Goal: Check status: Check status

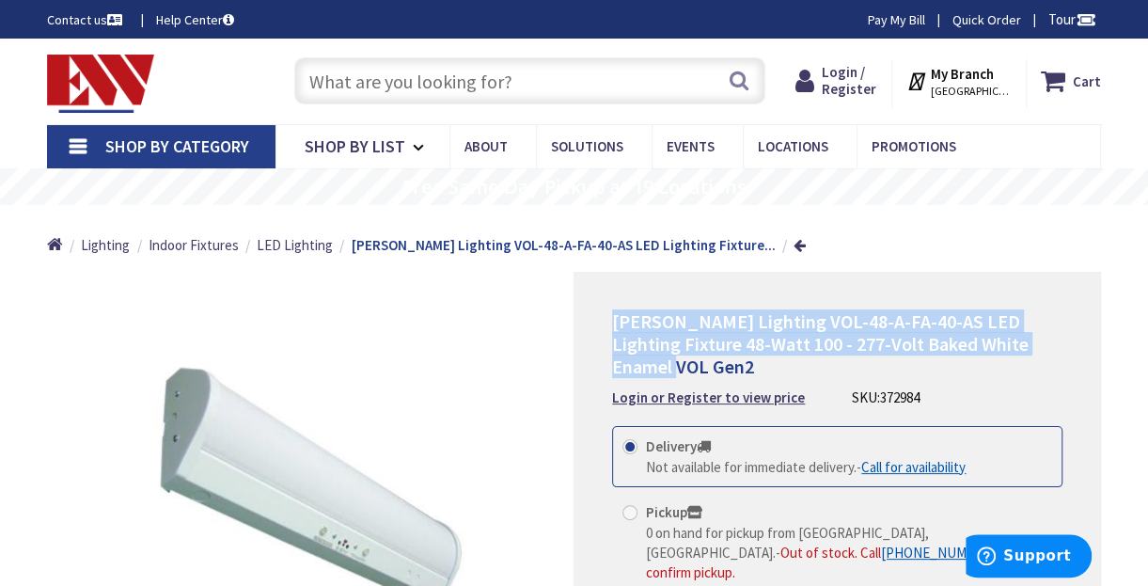
drag, startPoint x: 610, startPoint y: 324, endPoint x: 1094, endPoint y: 342, distance: 483.7
click at [1094, 342] on div "[PERSON_NAME] Lighting VOL-48-A-FA-40-AS LED Lighting Fixture 48-Watt 100 - 277…" at bounding box center [838, 496] width 528 height 448
drag, startPoint x: 1094, startPoint y: 342, endPoint x: 961, endPoint y: 329, distance: 133.2
click at [961, 329] on span "[PERSON_NAME] Lighting VOL-48-A-FA-40-AS LED Lighting Fixture 48-Watt 100 - 277…" at bounding box center [820, 343] width 417 height 69
copy span "[PERSON_NAME] Lighting VOL-48-A-FA-40-AS LED Lighting Fixture 48-Watt 100 - 277…"
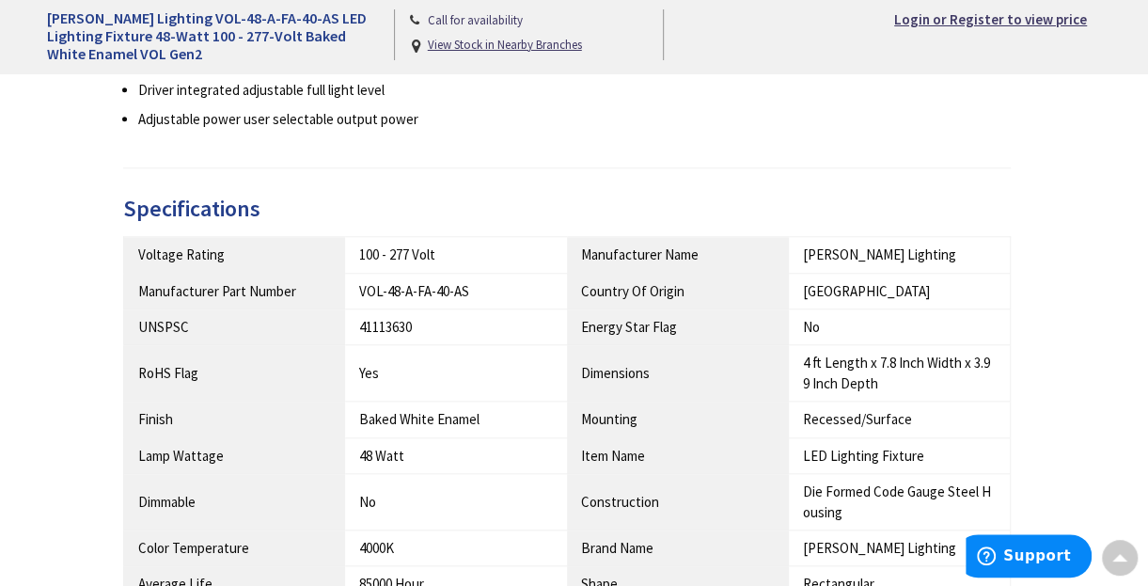
scroll to position [965, 0]
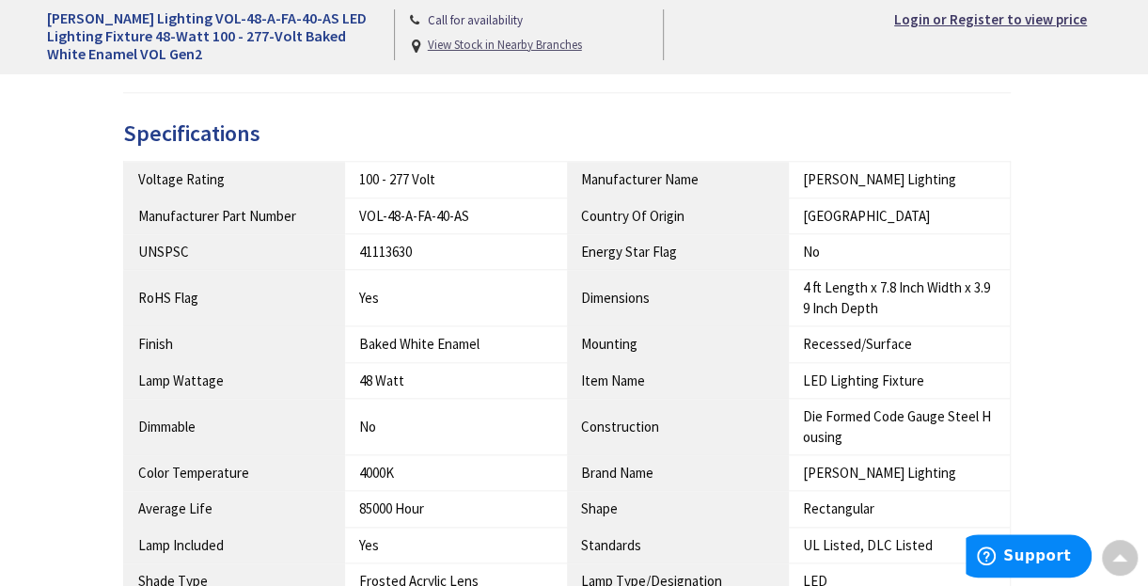
click at [507, 47] on u "View Stock in Nearby Branches" at bounding box center [505, 45] width 154 height 16
select select "data-availability"
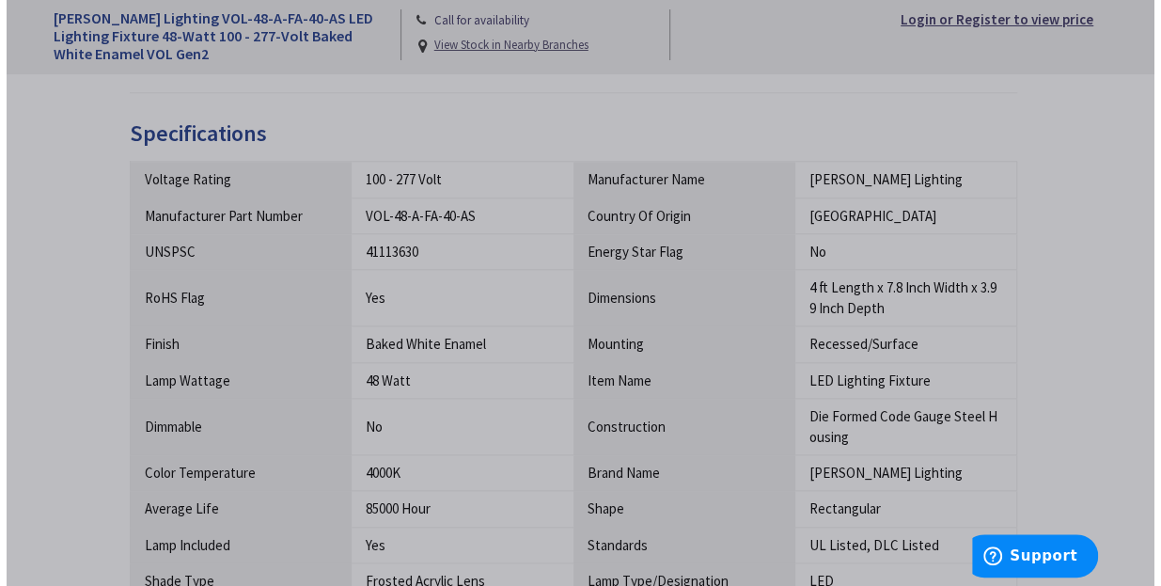
scroll to position [966, 0]
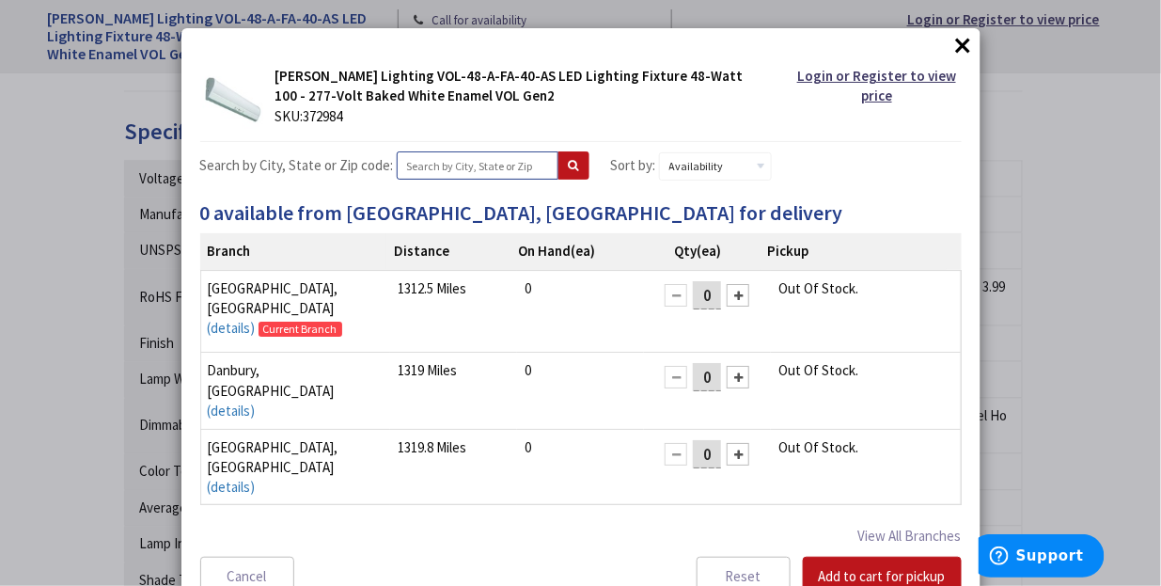
click at [426, 166] on input "text" at bounding box center [478, 165] width 162 height 28
type input "77381"
click at [563, 163] on button at bounding box center [574, 165] width 31 height 28
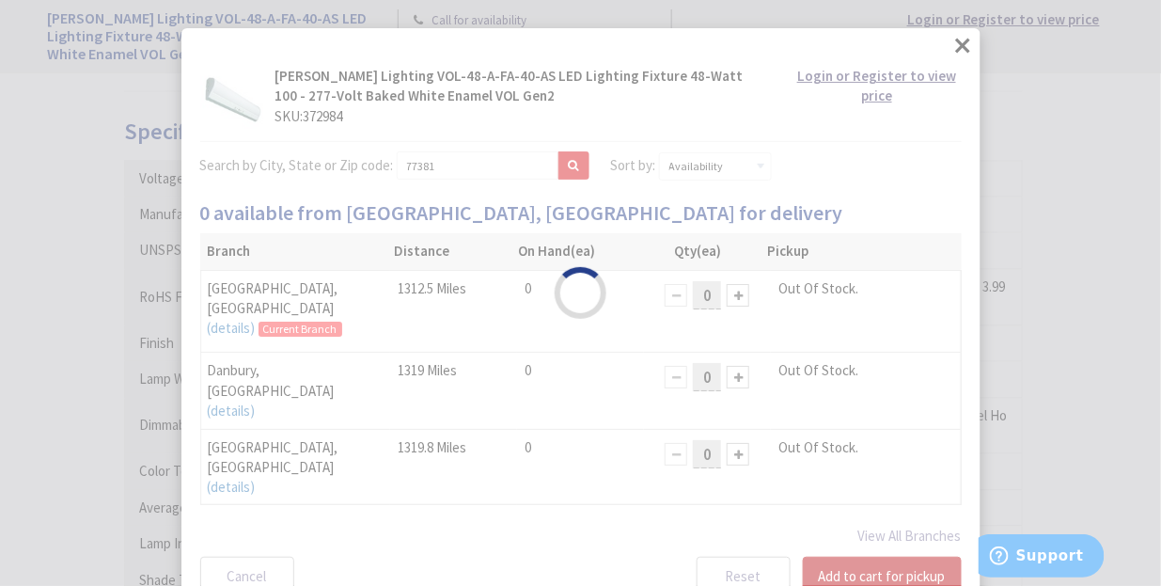
select select "data-availability"
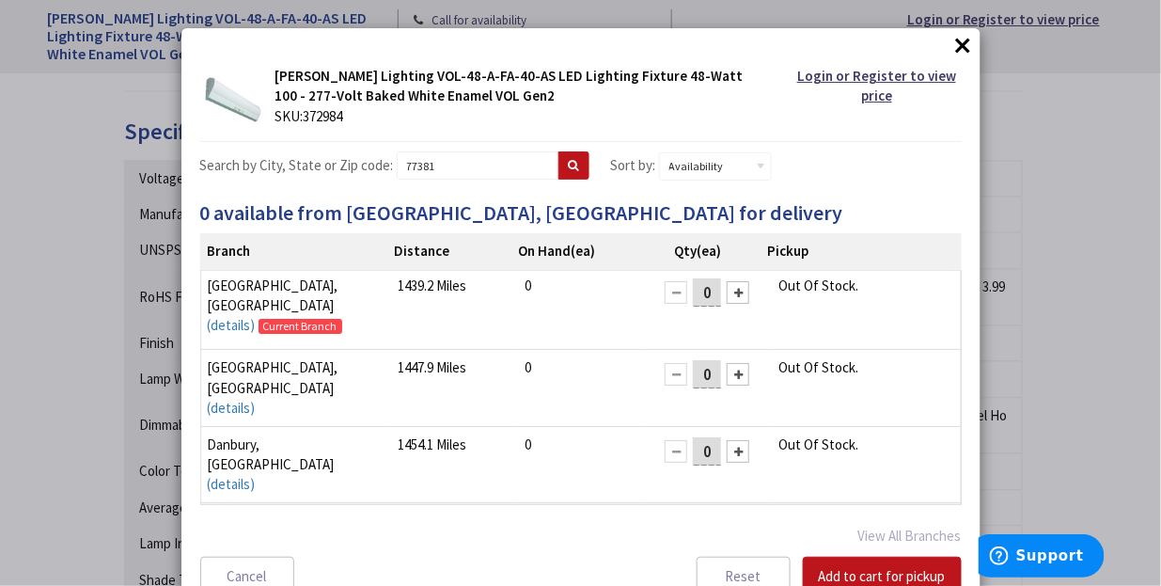
scroll to position [0, 0]
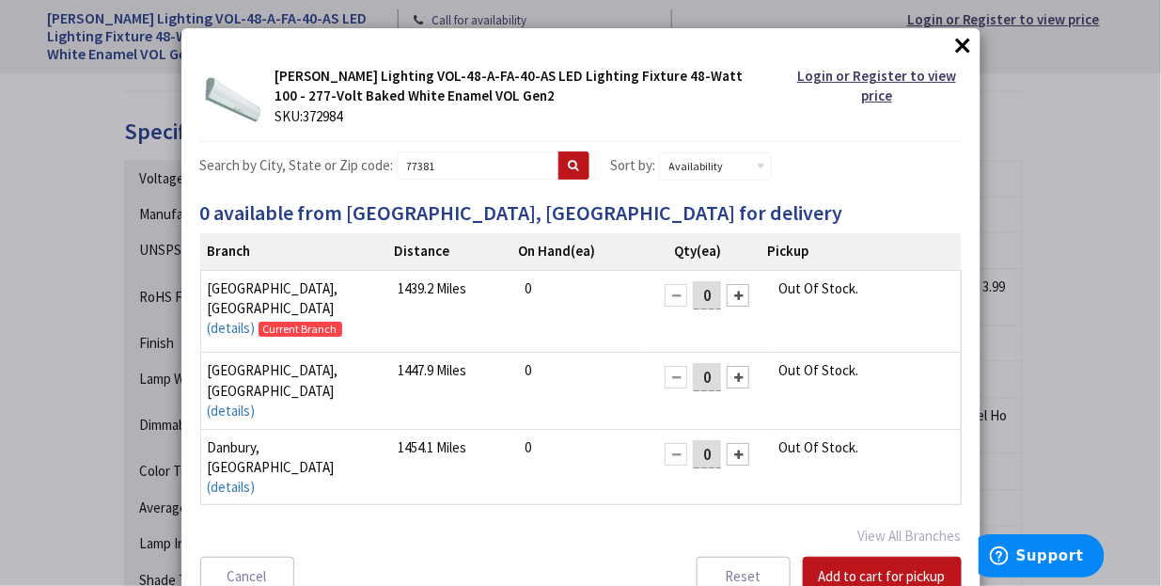
click at [960, 53] on button "×" at bounding box center [964, 45] width 28 height 28
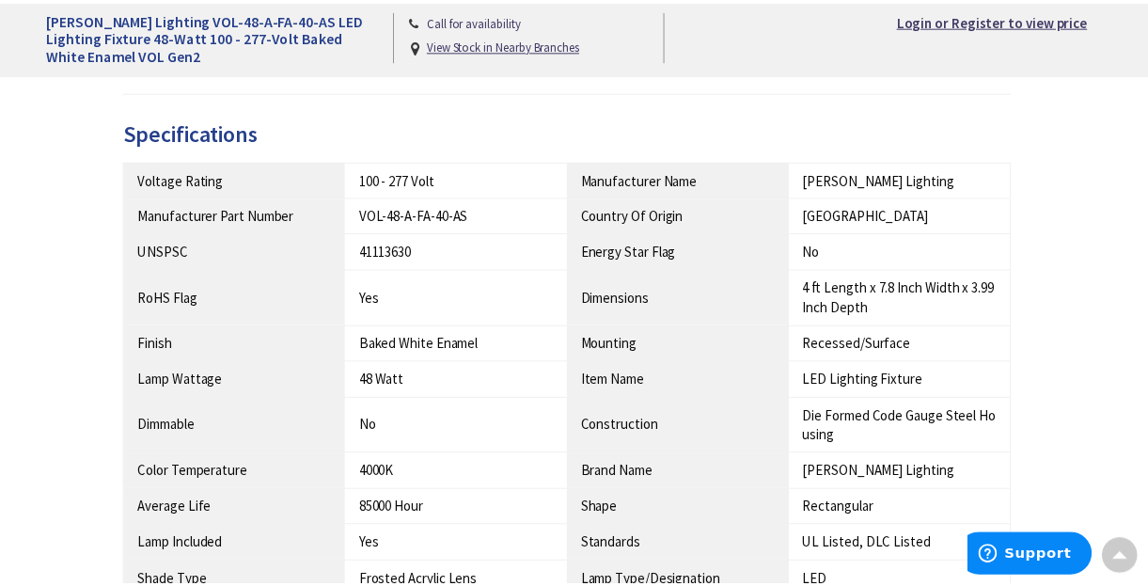
scroll to position [965, 0]
